Goal: Navigation & Orientation: Find specific page/section

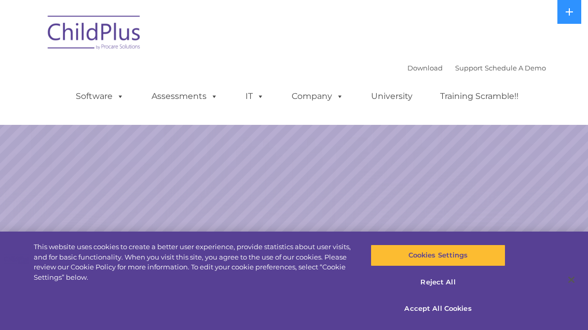
select select "MEDIUM"
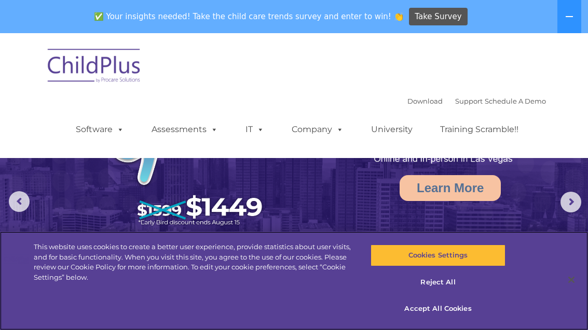
scroll to position [46, 0]
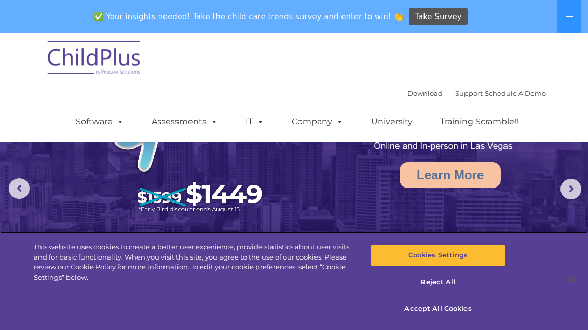
click at [461, 267] on button "Cookies Settings" at bounding box center [437, 256] width 135 height 22
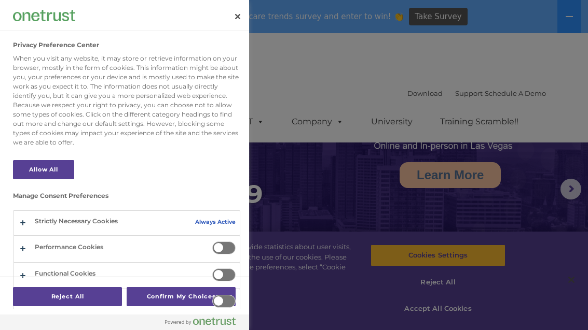
click at [511, 184] on div at bounding box center [294, 165] width 588 height 330
click at [246, 16] on button "Close" at bounding box center [237, 16] width 23 height 23
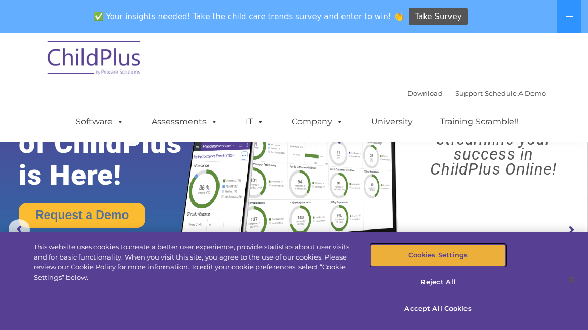
scroll to position [0, 0]
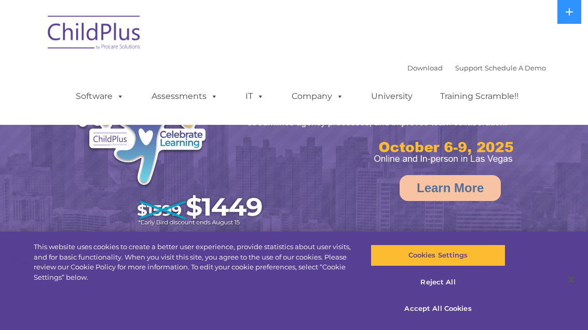
select select "MEDIUM"
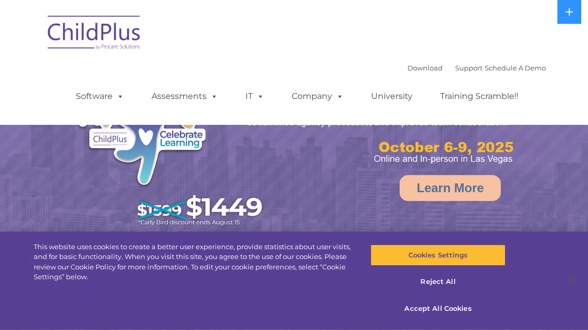
select select "MEDIUM"
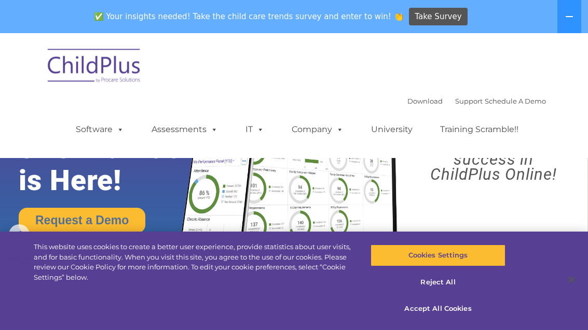
click at [325, 135] on link "Company" at bounding box center [317, 129] width 73 height 21
